Goal: Use online tool/utility: Utilize a website feature to perform a specific function

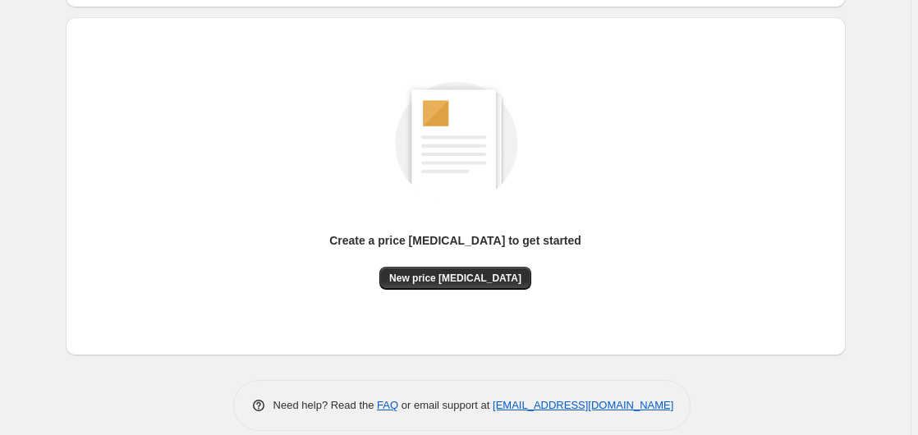
scroll to position [167, 0]
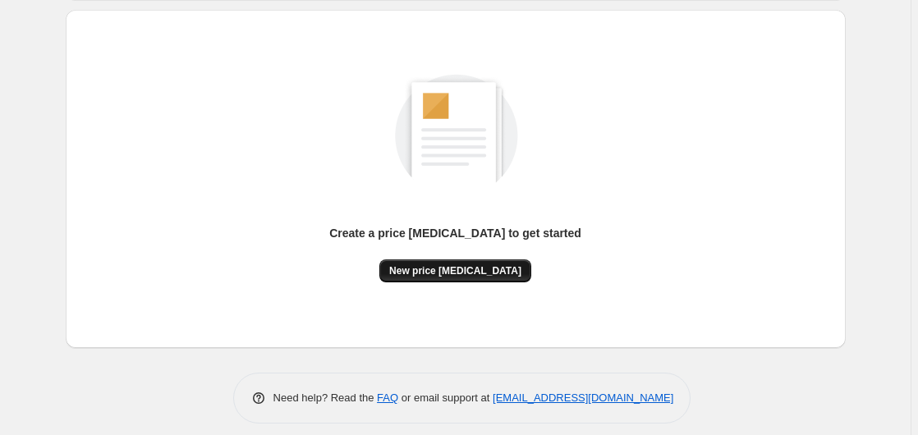
click at [434, 277] on button "New price [MEDICAL_DATA]" at bounding box center [455, 270] width 152 height 23
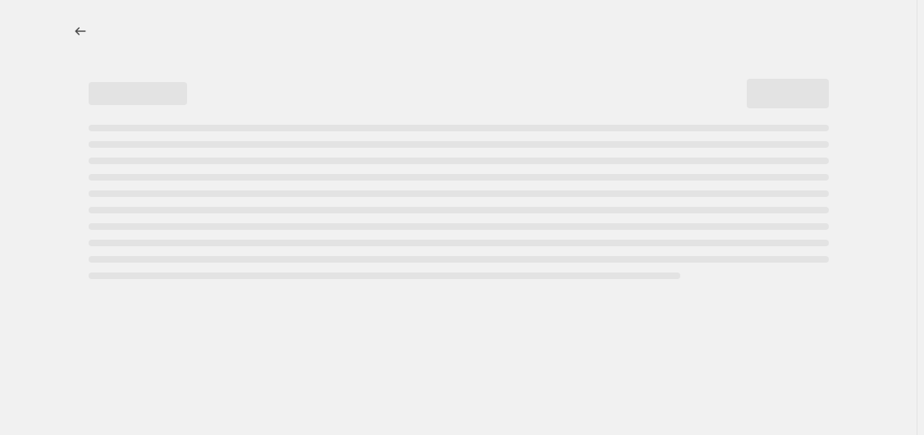
select select "percentage"
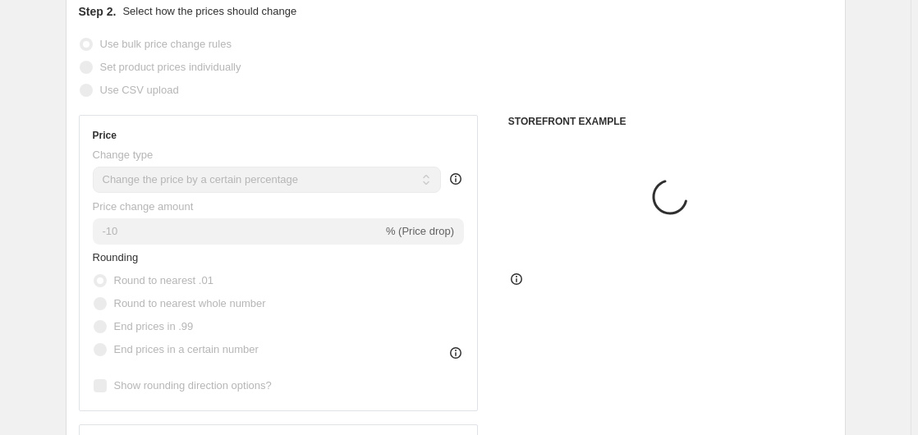
scroll to position [335, 0]
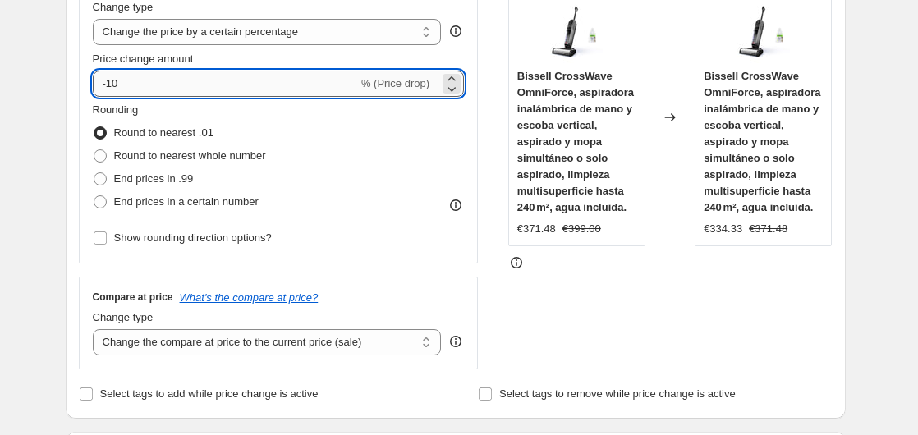
click at [192, 92] on input "-10" at bounding box center [225, 84] width 265 height 26
type input "-1"
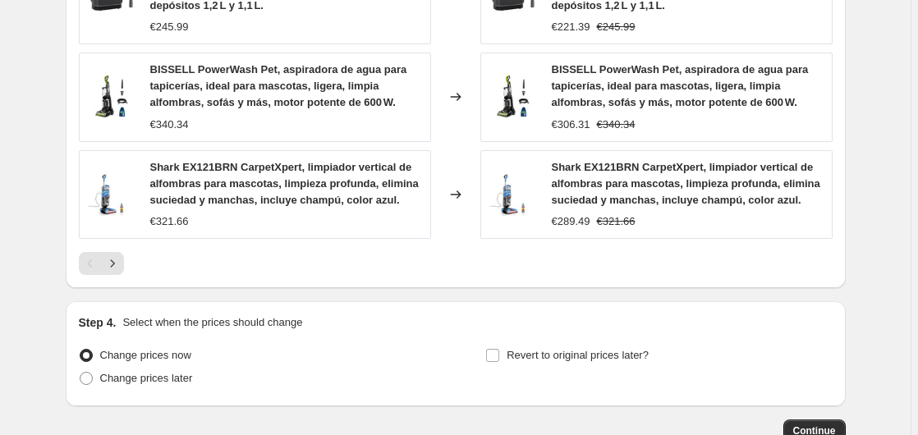
scroll to position [1364, 0]
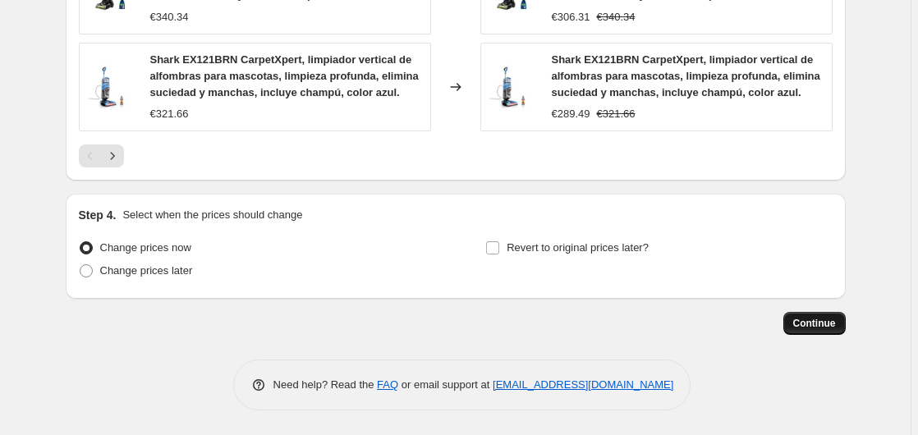
type input "-35"
click at [810, 317] on button "Continue" at bounding box center [814, 323] width 62 height 23
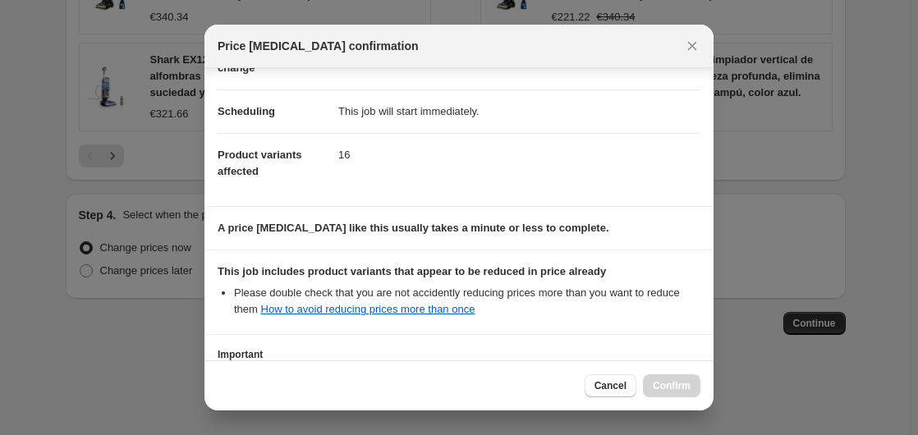
scroll to position [259, 0]
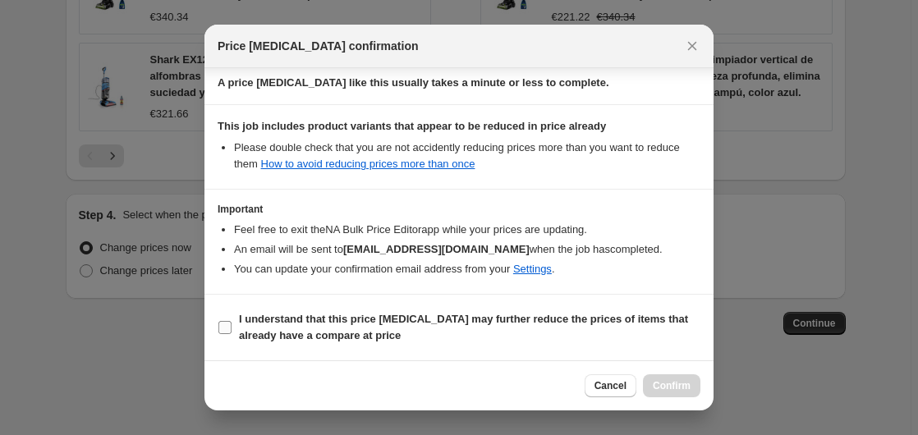
click at [282, 344] on label "I understand that this price [MEDICAL_DATA] may further reduce the prices of it…" at bounding box center [459, 327] width 483 height 39
click at [231, 334] on input "I understand that this price [MEDICAL_DATA] may further reduce the prices of it…" at bounding box center [224, 327] width 13 height 13
checkbox input "true"
click at [657, 396] on button "Confirm" at bounding box center [671, 385] width 57 height 23
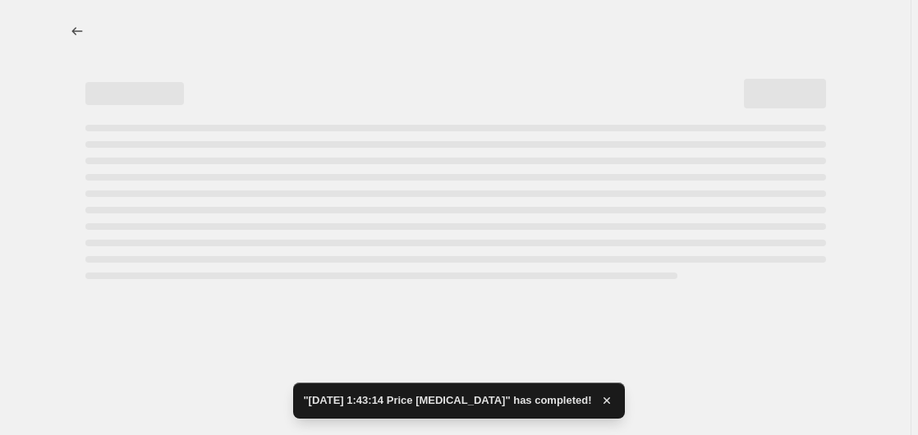
select select "percentage"
